Goal: Transaction & Acquisition: Purchase product/service

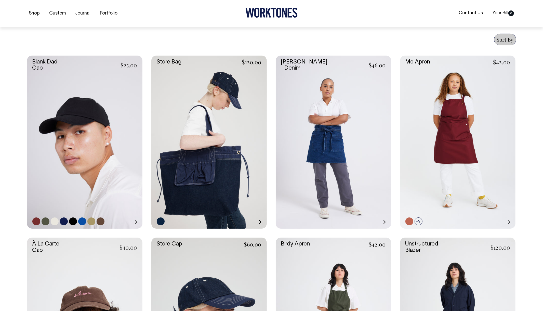
click at [106, 165] on link at bounding box center [84, 142] width 115 height 173
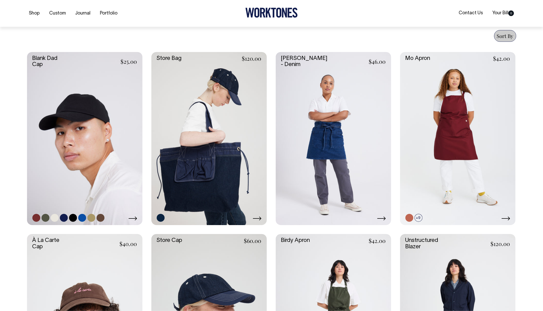
scroll to position [147, 0]
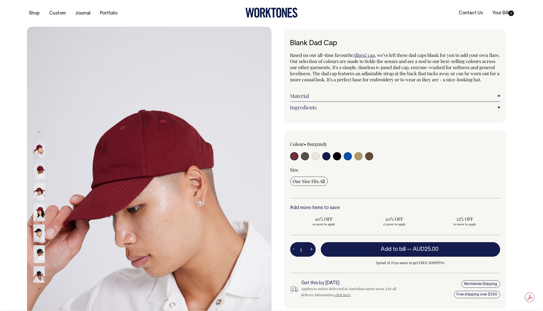
click at [370, 160] on input "radio" at bounding box center [369, 156] width 8 height 8
radio input "true"
select select "Espresso"
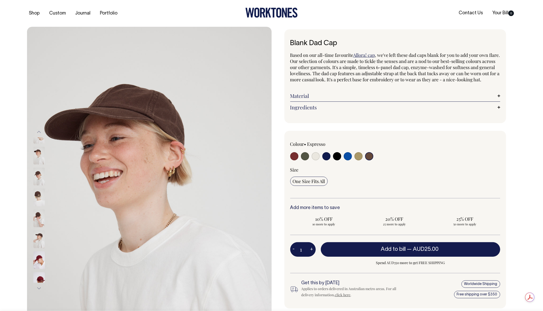
click at [360, 160] on input "radio" at bounding box center [358, 156] width 8 height 8
radio input "true"
select select "Washed Khaki"
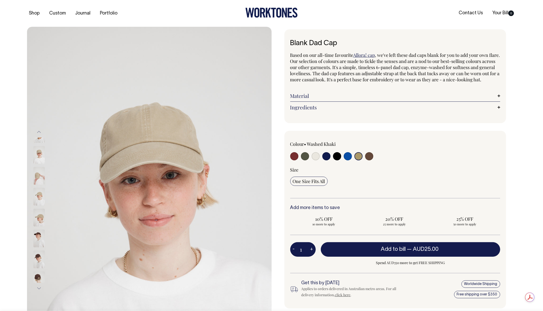
click at [352, 160] on input "radio" at bounding box center [348, 156] width 8 height 8
radio input "true"
select select "Worker Blue"
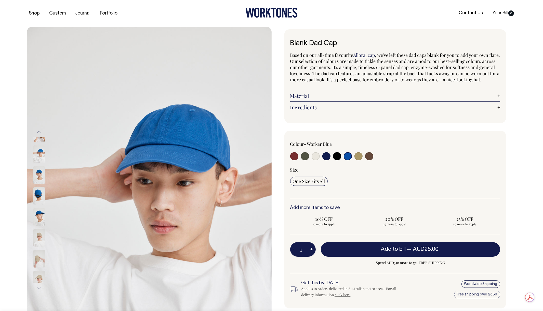
click at [338, 160] on input "radio" at bounding box center [337, 156] width 8 height 8
radio input "true"
select select "Black"
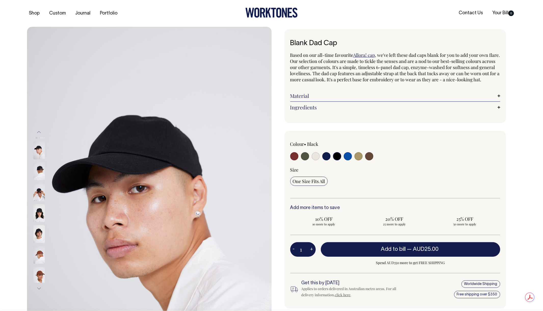
click at [323, 161] on label at bounding box center [326, 156] width 8 height 9
click at [323, 160] on input "radio" at bounding box center [326, 156] width 8 height 8
radio input "true"
select select "Dark Navy"
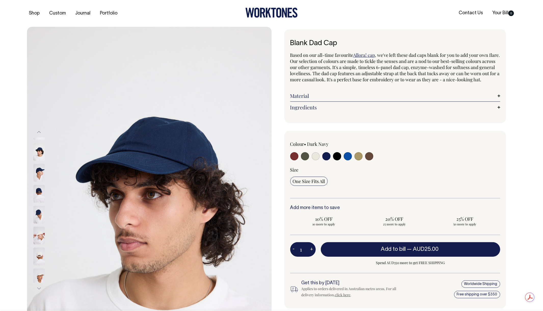
click at [313, 160] on input "radio" at bounding box center [316, 156] width 8 height 8
radio input "true"
select select "Natural"
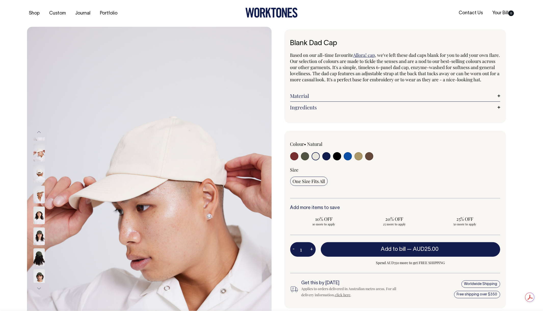
click at [307, 160] on input "radio" at bounding box center [305, 156] width 8 height 8
radio input "true"
select select "Olive"
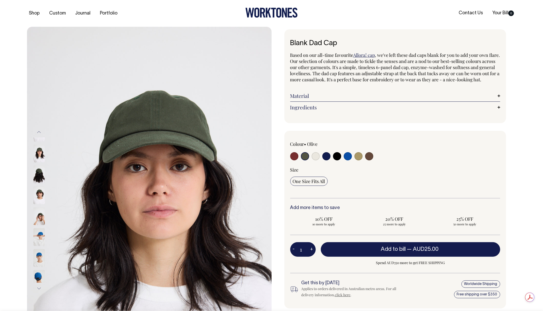
click at [298, 161] on label at bounding box center [294, 156] width 8 height 9
click at [298, 160] on input "radio" at bounding box center [294, 156] width 8 height 8
radio input "true"
select select "Burgundy"
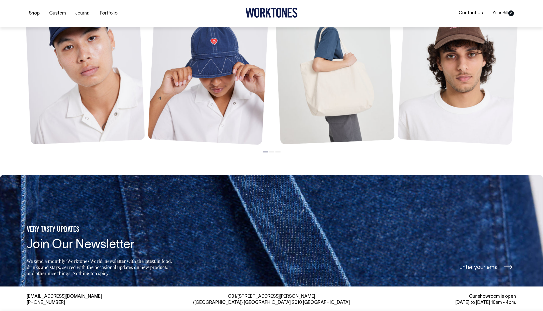
scroll to position [687, 0]
